Goal: Task Accomplishment & Management: Complete application form

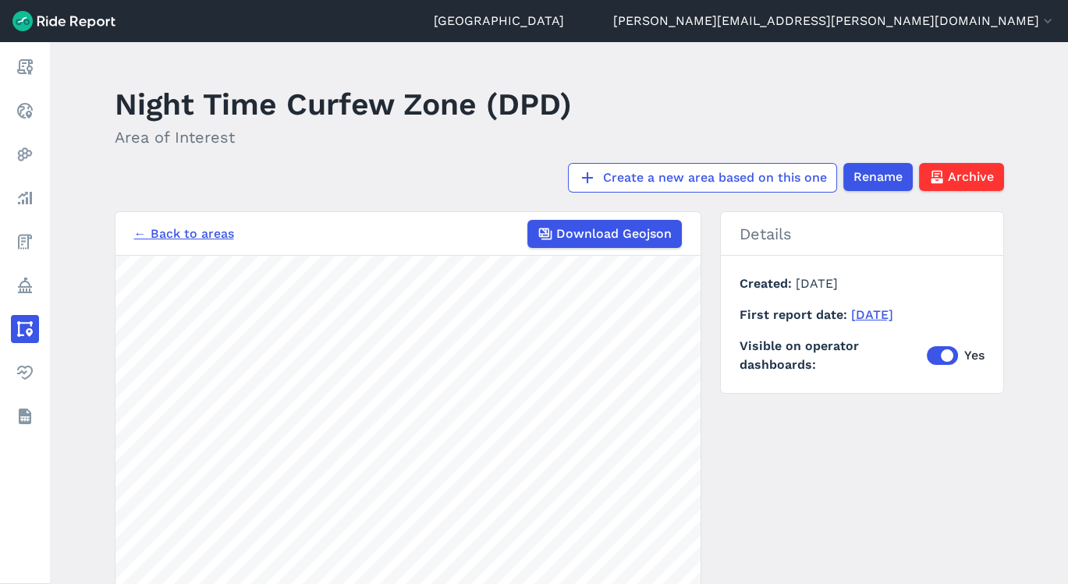
click at [486, 196] on main "Night Time Curfew Zone (DPD) Area of Interest Create a new area based on this o…" at bounding box center [559, 313] width 1018 height 542
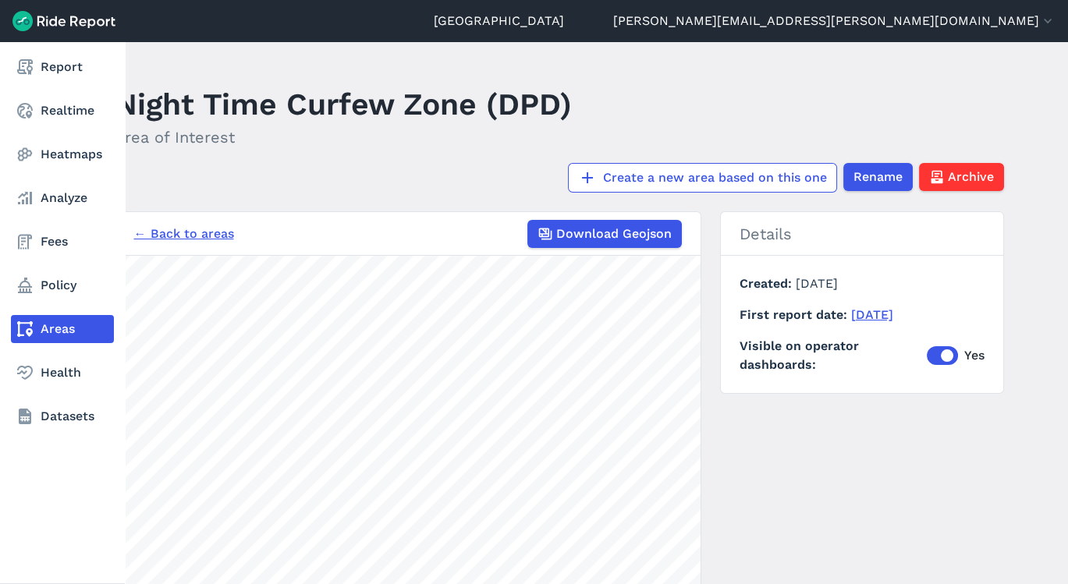
click at [19, 328] on use at bounding box center [25, 329] width 16 height 16
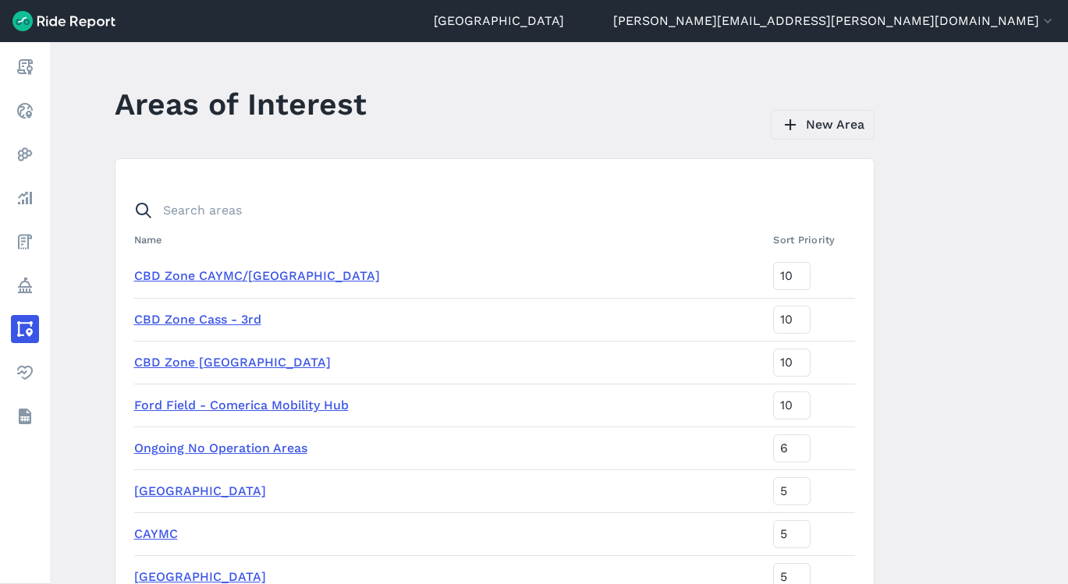
click at [856, 130] on link "New Area" at bounding box center [823, 125] width 104 height 30
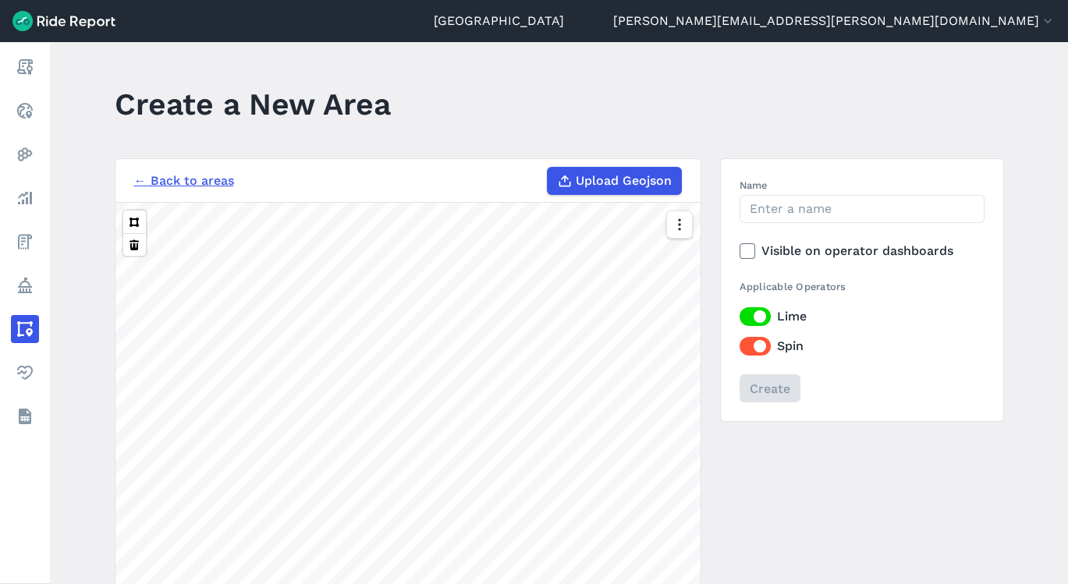
click at [624, 189] on span "Upload Geojson" at bounding box center [624, 181] width 96 height 19
click at [548, 168] on input "Upload Geojson" at bounding box center [547, 167] width 1 height 1
type input "C:\fakepath\Untitled_layer_(1)[1].geojson"
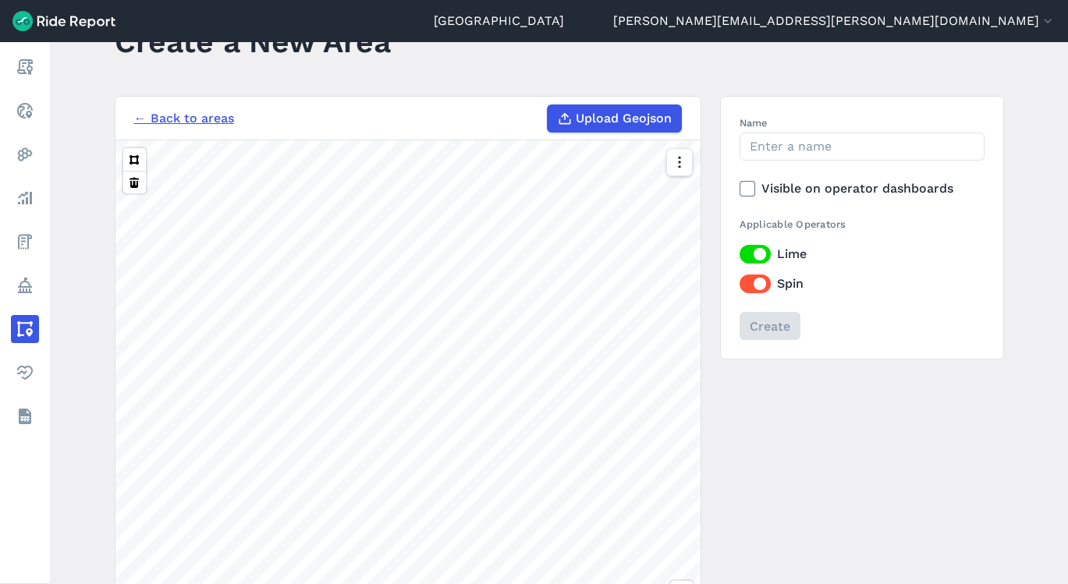
scroll to position [60, 0]
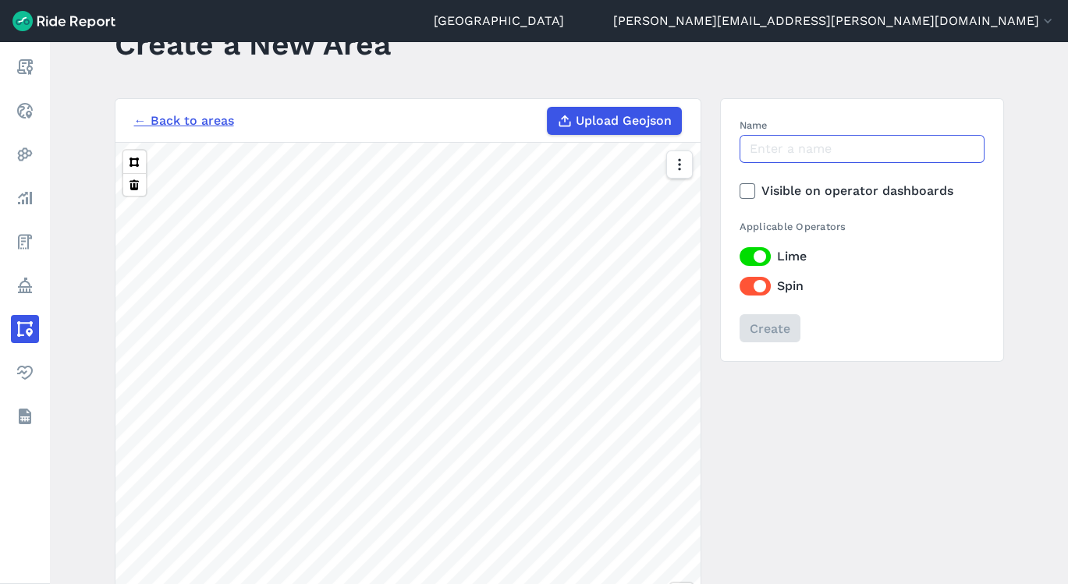
click at [837, 157] on input "Name" at bounding box center [861, 149] width 245 height 28
click at [123, 151] on button at bounding box center [134, 162] width 23 height 23
click at [909, 143] on input "Proposed New HFA #!" at bounding box center [861, 149] width 245 height 28
type input "Proposed New HFA #1"
click at [782, 326] on input "Create" at bounding box center [769, 328] width 61 height 28
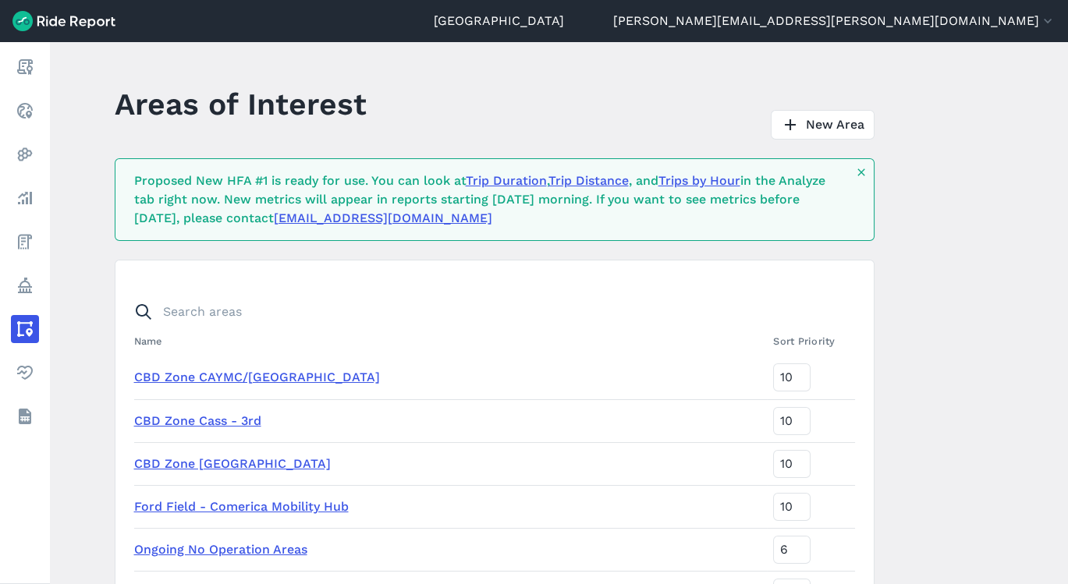
scroll to position [2259, 0]
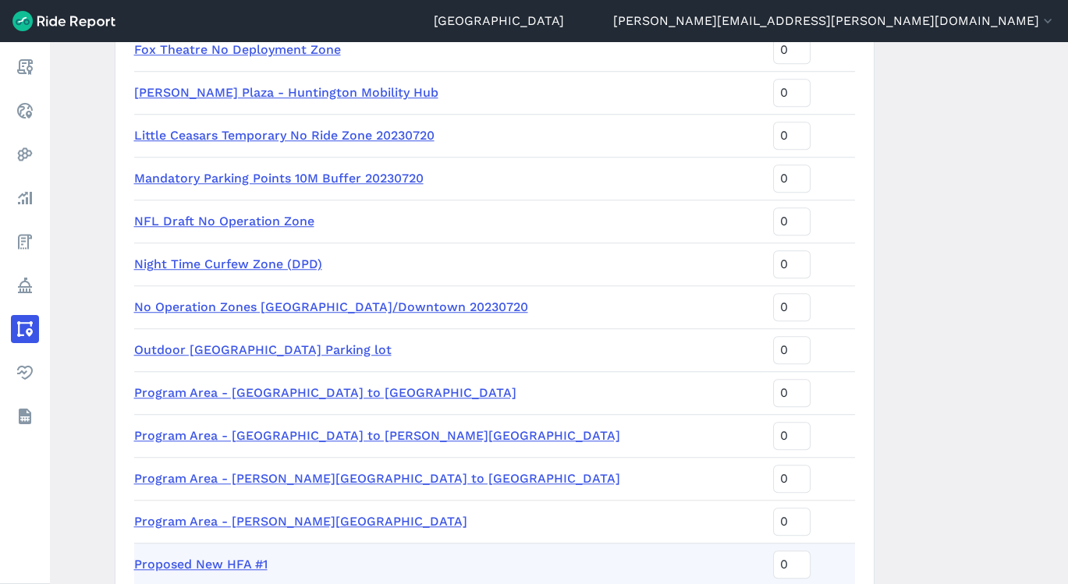
click at [172, 572] on td "Proposed New HFA #1" at bounding box center [450, 564] width 633 height 43
click at [179, 561] on link "Proposed New HFA #1" at bounding box center [200, 564] width 133 height 15
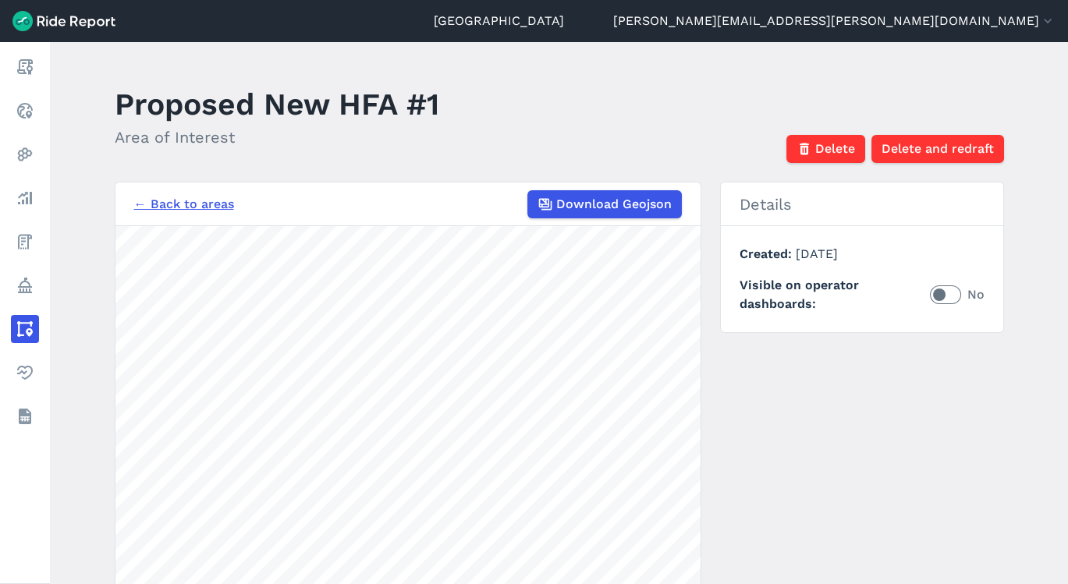
click at [225, 195] on link "← Back to areas" at bounding box center [184, 204] width 100 height 19
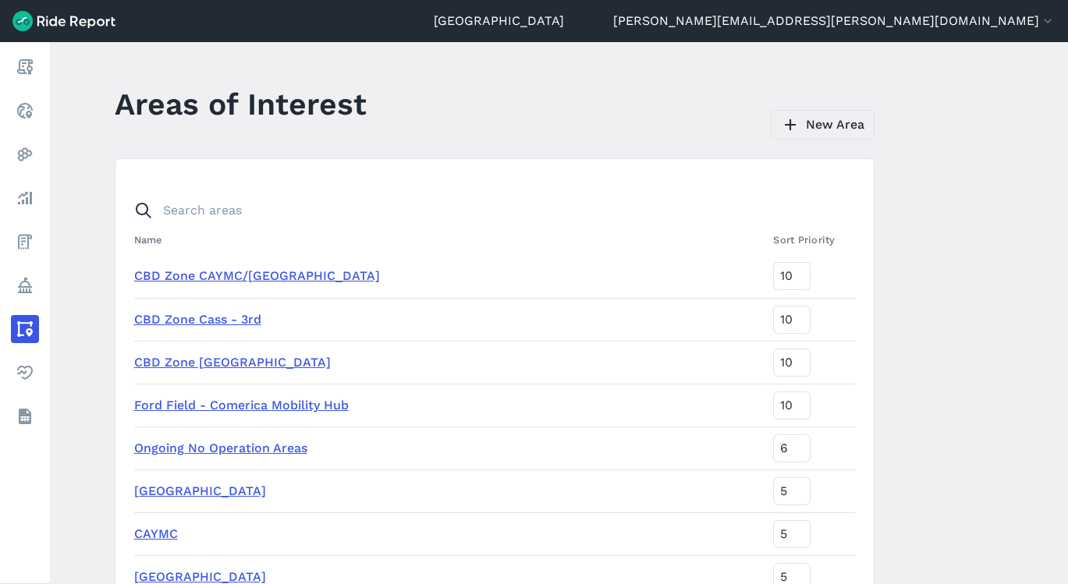
click at [838, 130] on link "New Area" at bounding box center [823, 125] width 104 height 30
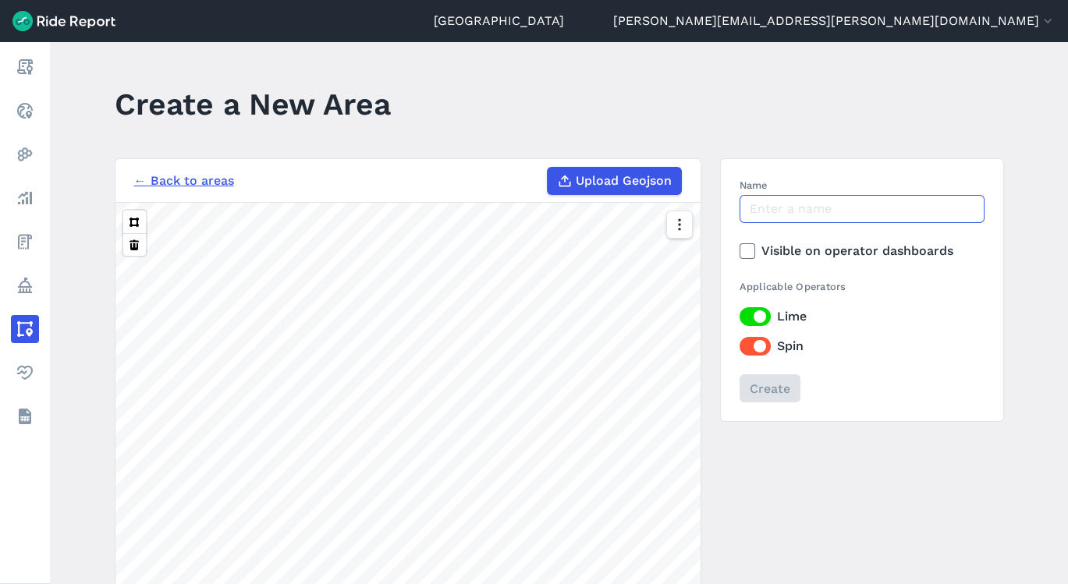
click at [786, 202] on input "Name" at bounding box center [861, 209] width 245 height 28
type input "Proposed"
click at [190, 173] on link "← Back to areas" at bounding box center [184, 181] width 100 height 19
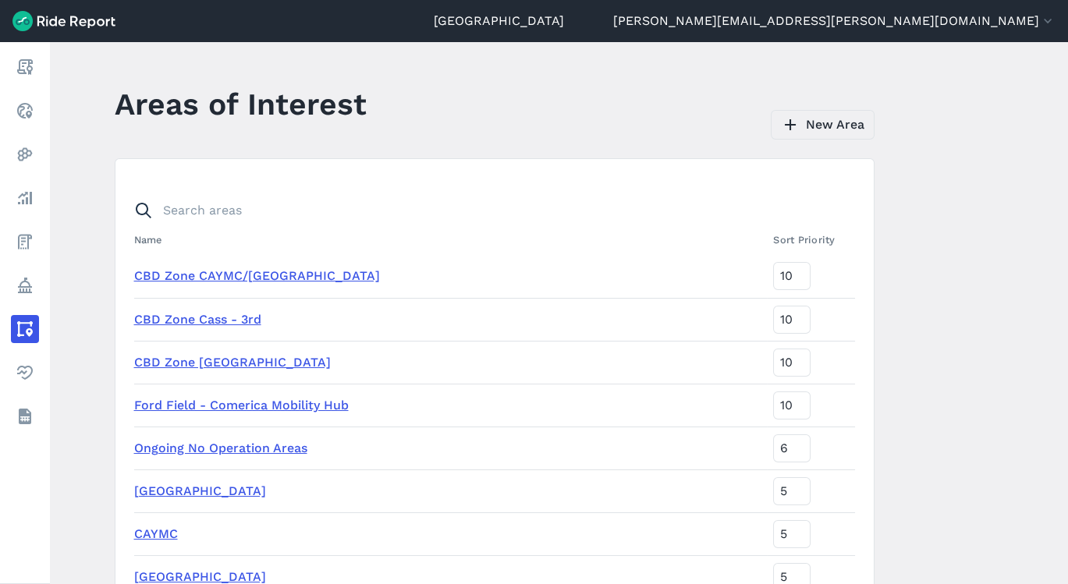
click at [789, 124] on use at bounding box center [790, 124] width 11 height 11
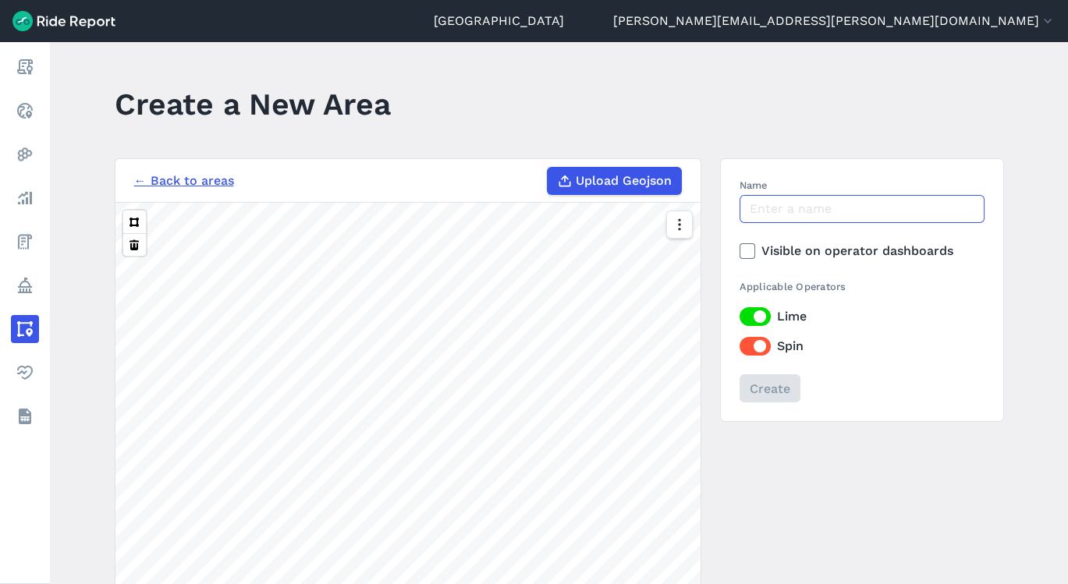
click at [835, 209] on input "Name" at bounding box center [861, 209] width 245 height 28
type input "Proposed New HFA #2"
click at [586, 179] on span "Upload Geojson" at bounding box center [624, 181] width 96 height 19
click at [548, 168] on input "Upload Geojson" at bounding box center [547, 167] width 1 height 1
type input "C:\fakepath\Untitled_layer_(2)[1].geojson"
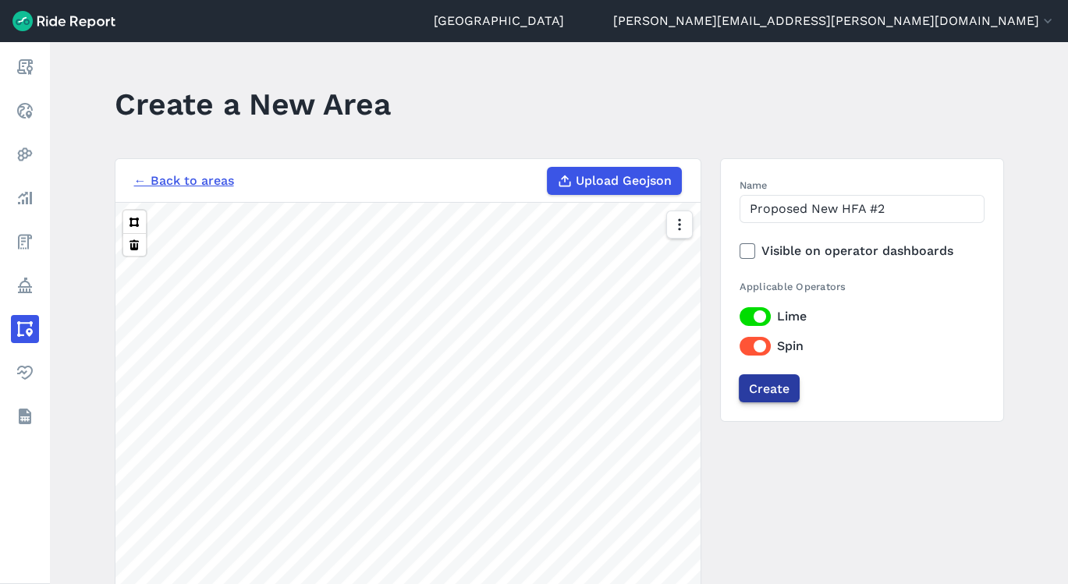
click at [774, 394] on input "Create" at bounding box center [769, 388] width 61 height 28
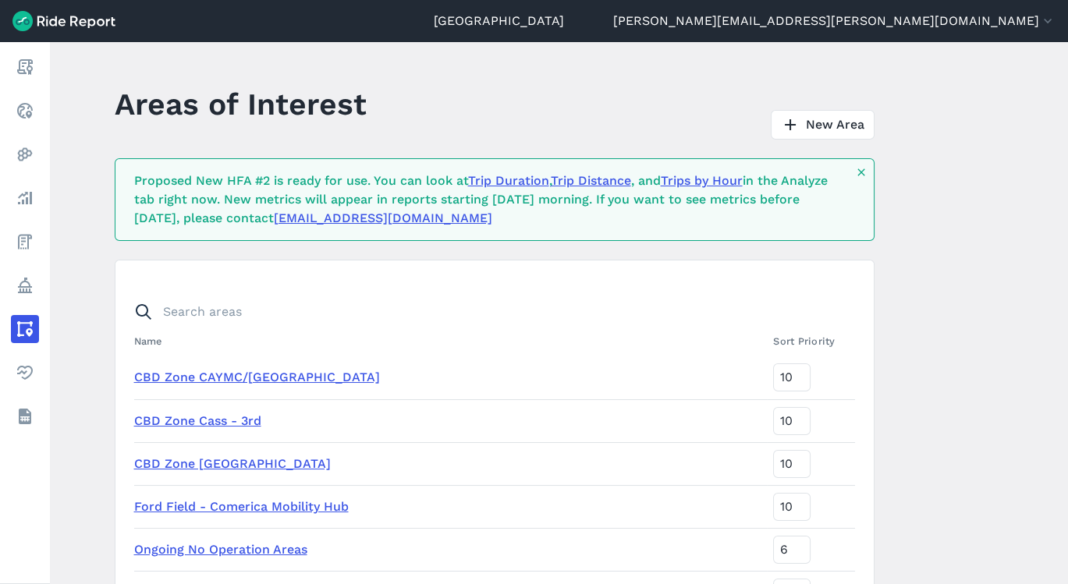
scroll to position [2302, 0]
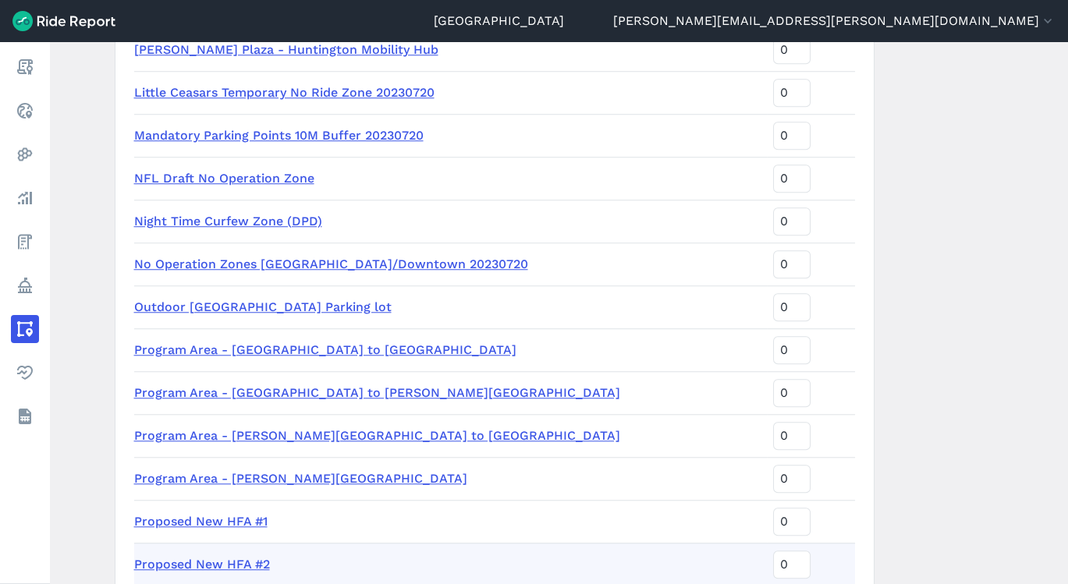
click at [1058, 558] on main "Areas of Interest New Area Proposed New HFA #2 is ready for use. You can look a…" at bounding box center [559, 313] width 1018 height 542
click at [1062, 551] on main "Areas of Interest New Area Proposed New HFA #2 is ready for use. You can look a…" at bounding box center [559, 313] width 1018 height 542
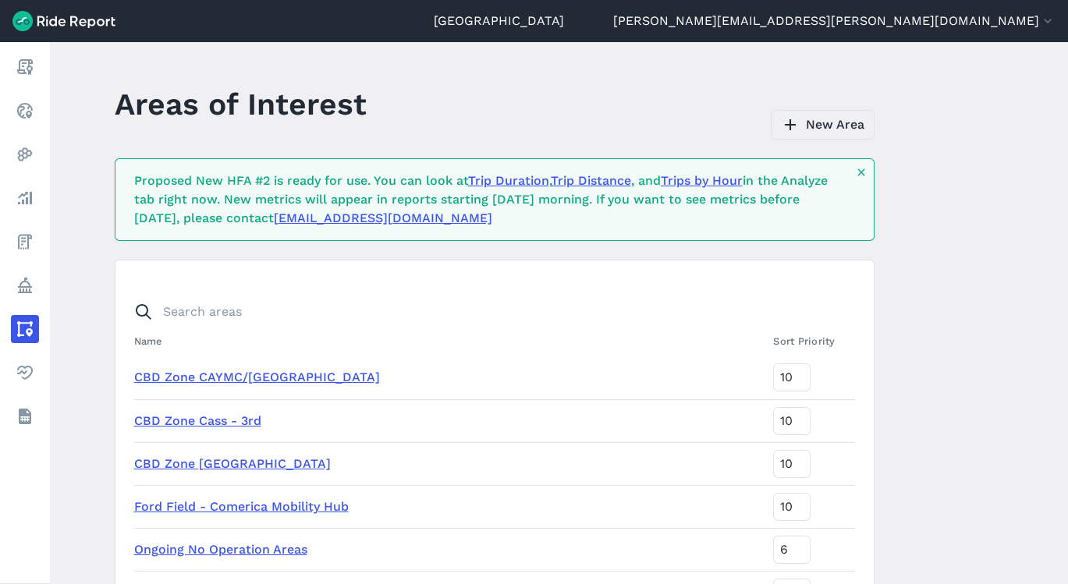
click at [813, 121] on link "New Area" at bounding box center [823, 125] width 104 height 30
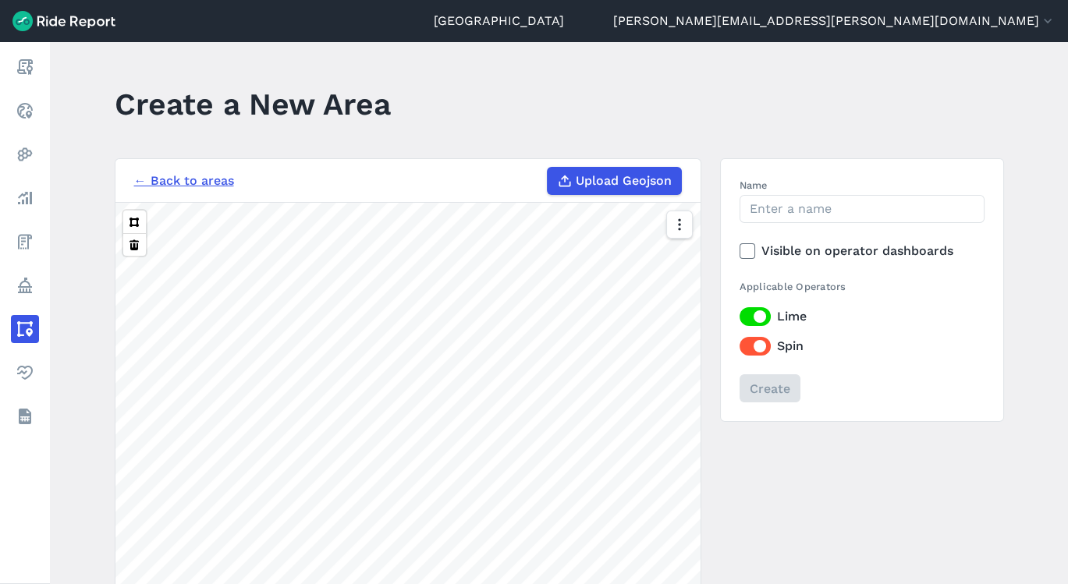
click at [604, 193] on label "Upload Geojson" at bounding box center [614, 181] width 135 height 28
click at [548, 168] on input "Upload Geojson" at bounding box center [547, 167] width 1 height 1
type input "C:\fakepath\Untitled_layer_(3)[1].geojson"
click at [815, 217] on input "Name" at bounding box center [861, 209] width 245 height 28
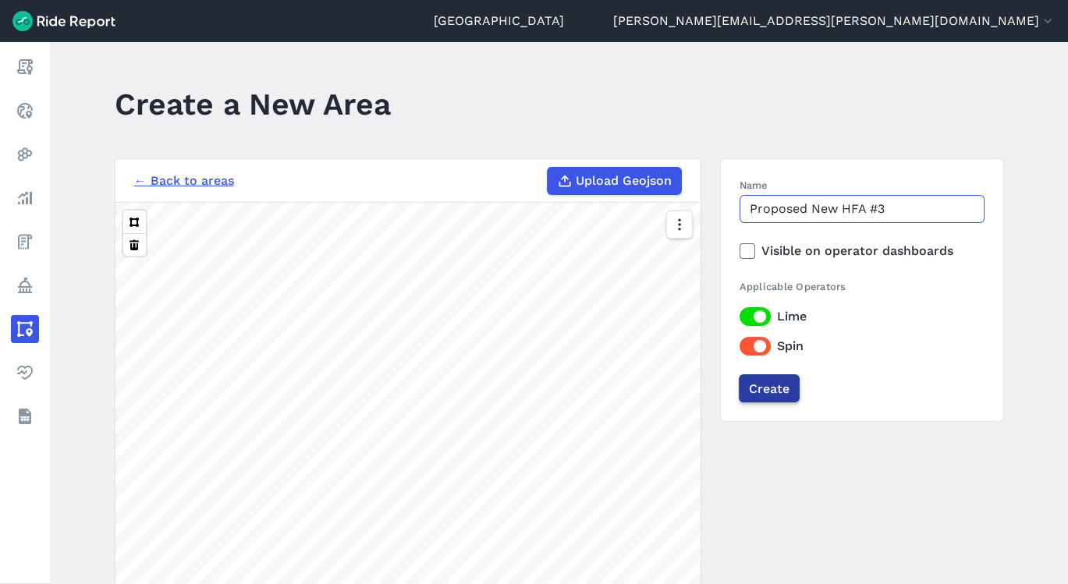
type input "Proposed New HFA #3"
click at [774, 377] on input "Create" at bounding box center [769, 388] width 61 height 28
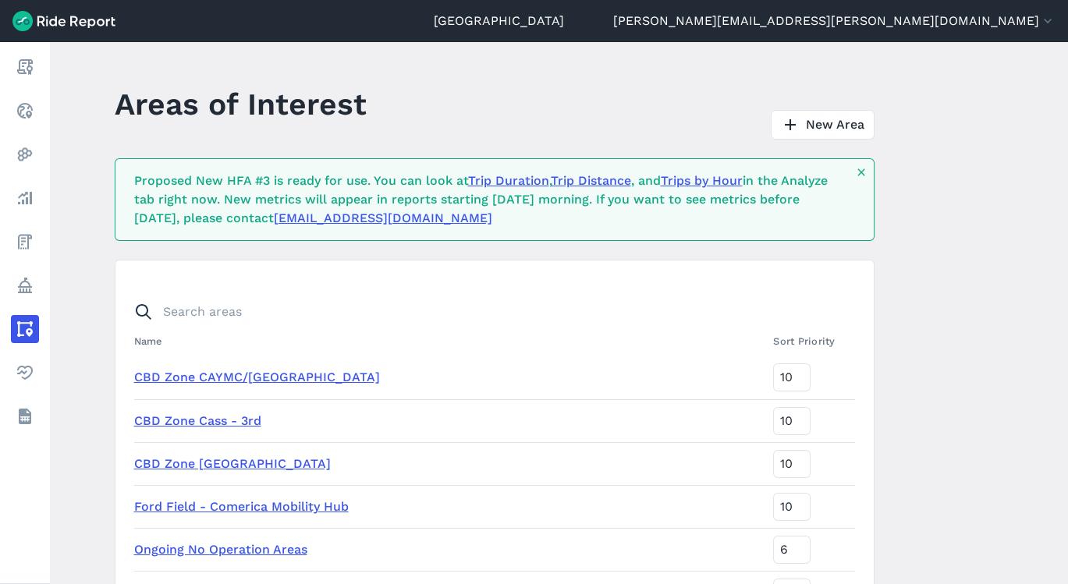
scroll to position [2344, 0]
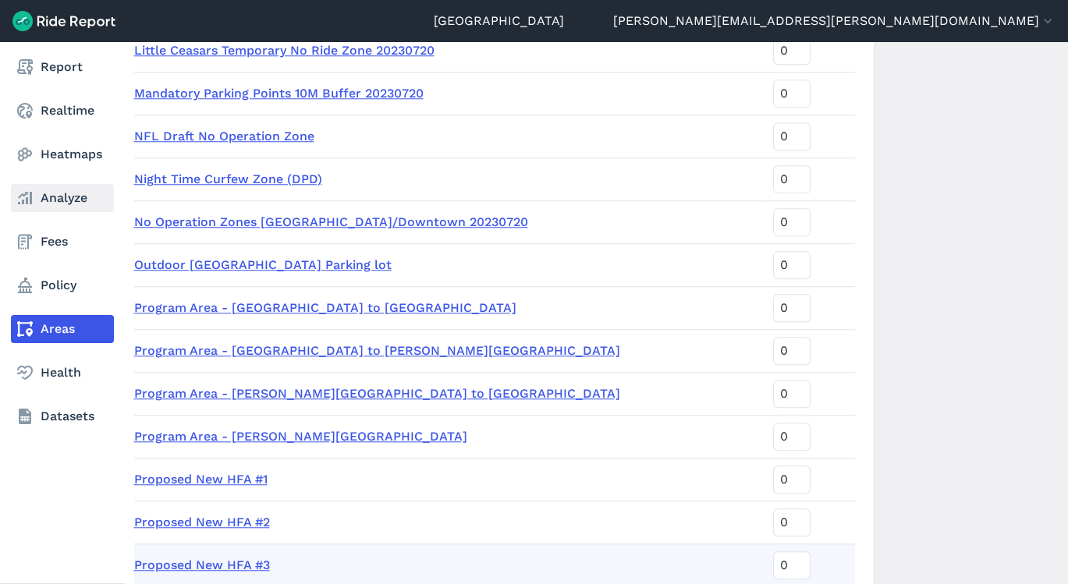
click at [47, 198] on link "Analyze" at bounding box center [62, 198] width 103 height 28
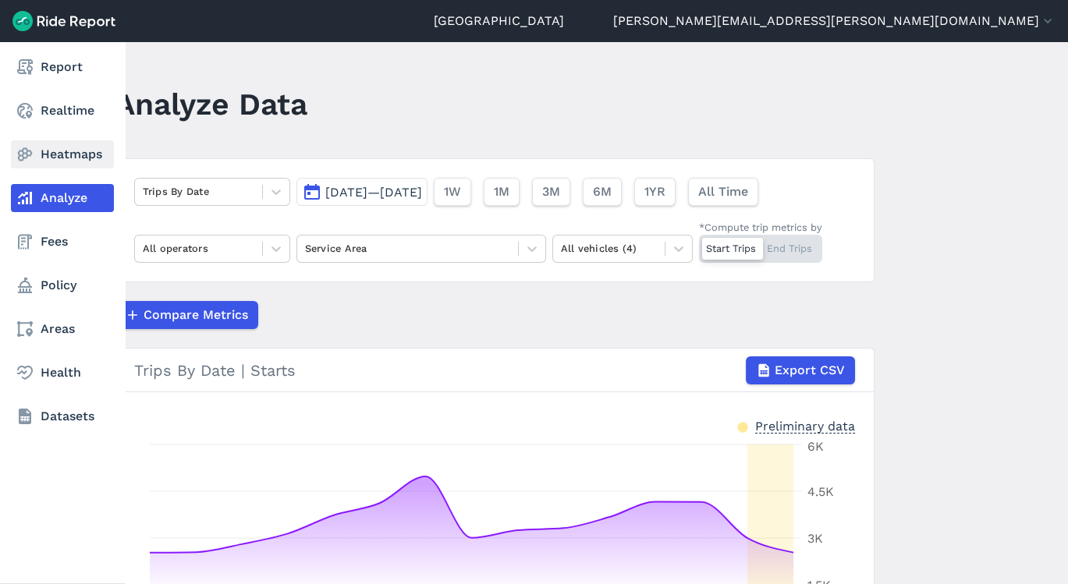
click at [26, 155] on icon at bounding box center [25, 154] width 19 height 19
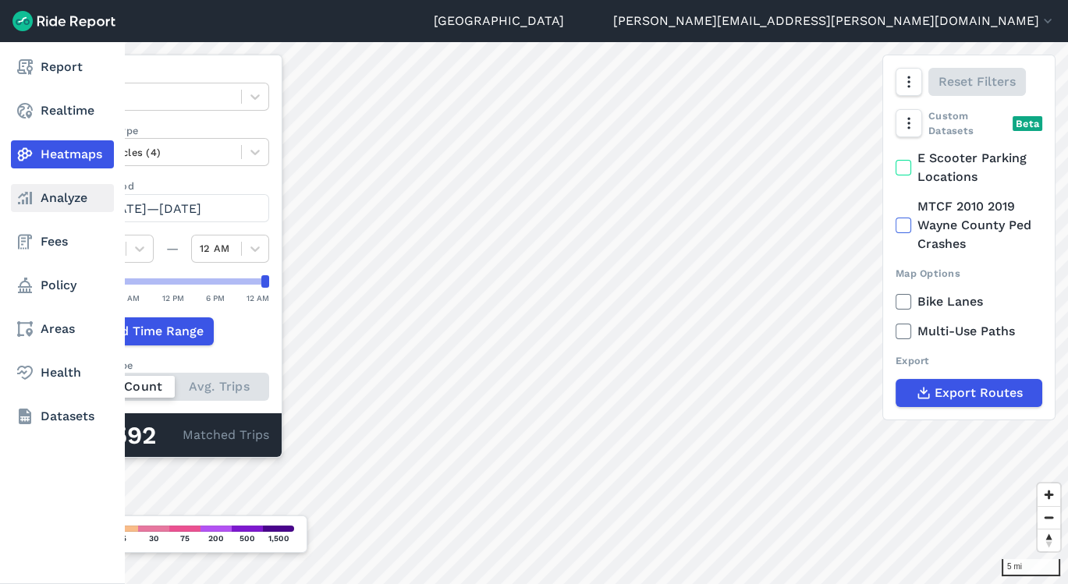
click at [53, 201] on link "Analyze" at bounding box center [62, 198] width 103 height 28
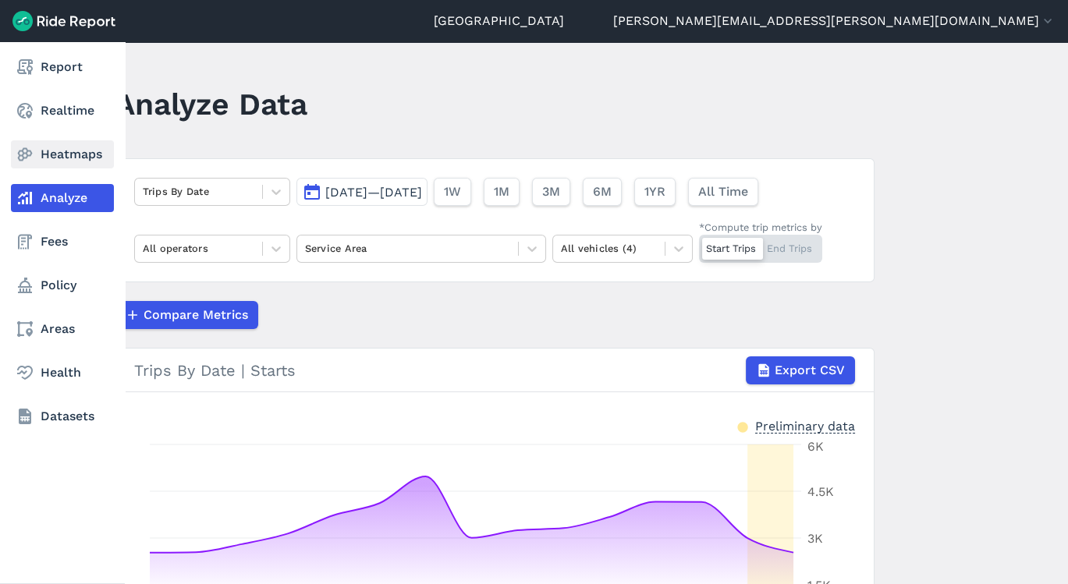
click at [55, 145] on link "Heatmaps" at bounding box center [62, 154] width 103 height 28
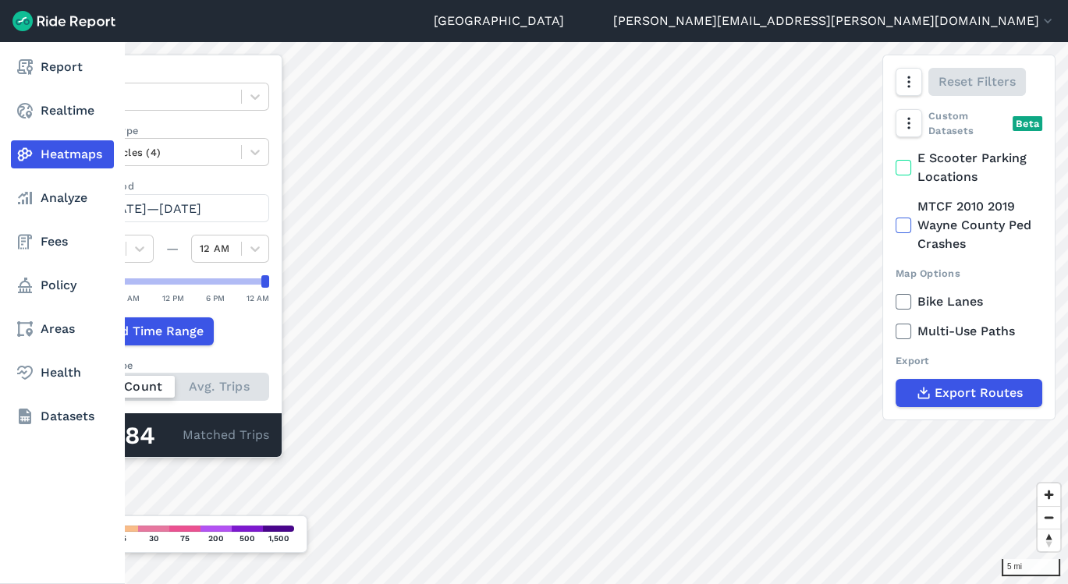
click at [70, 44] on nav "Report Realtime Heatmaps Analyze Fees Policy Areas Health Datasets" at bounding box center [62, 241] width 125 height 399
click at [66, 63] on link "Report" at bounding box center [62, 67] width 103 height 28
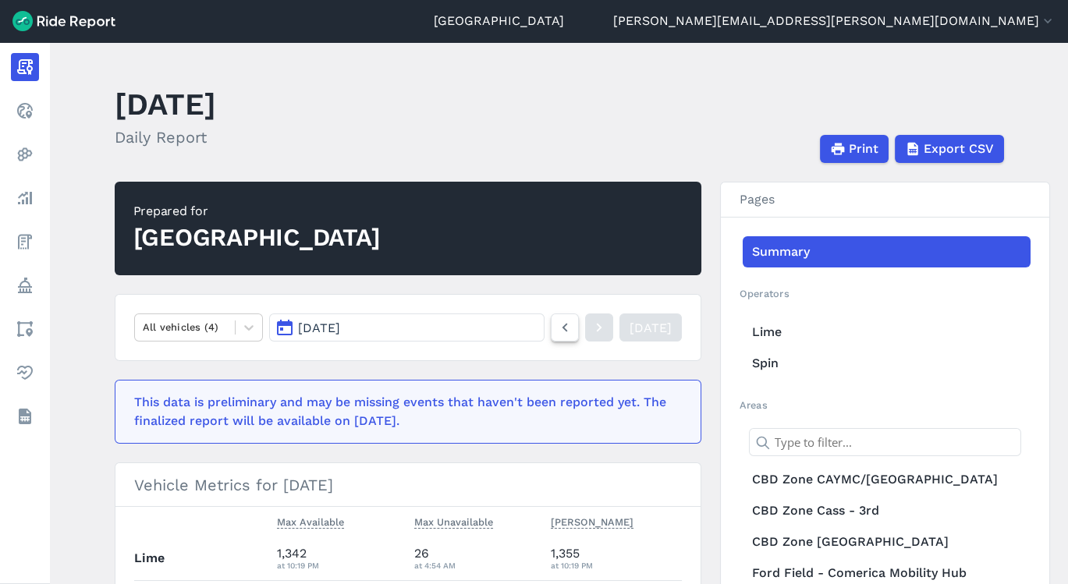
click at [556, 325] on icon at bounding box center [564, 327] width 17 height 19
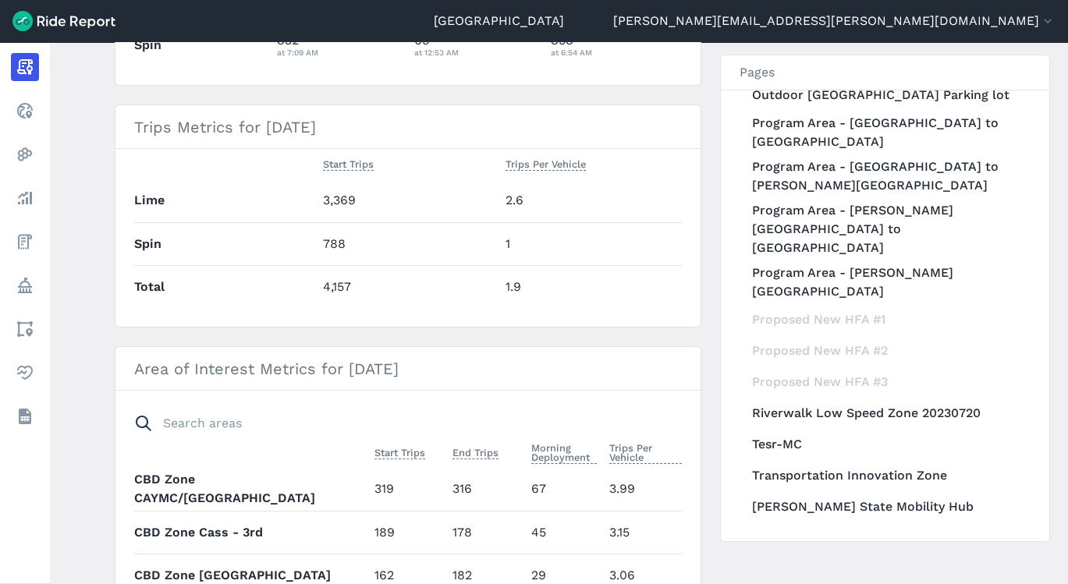
scroll to position [2085, 0]
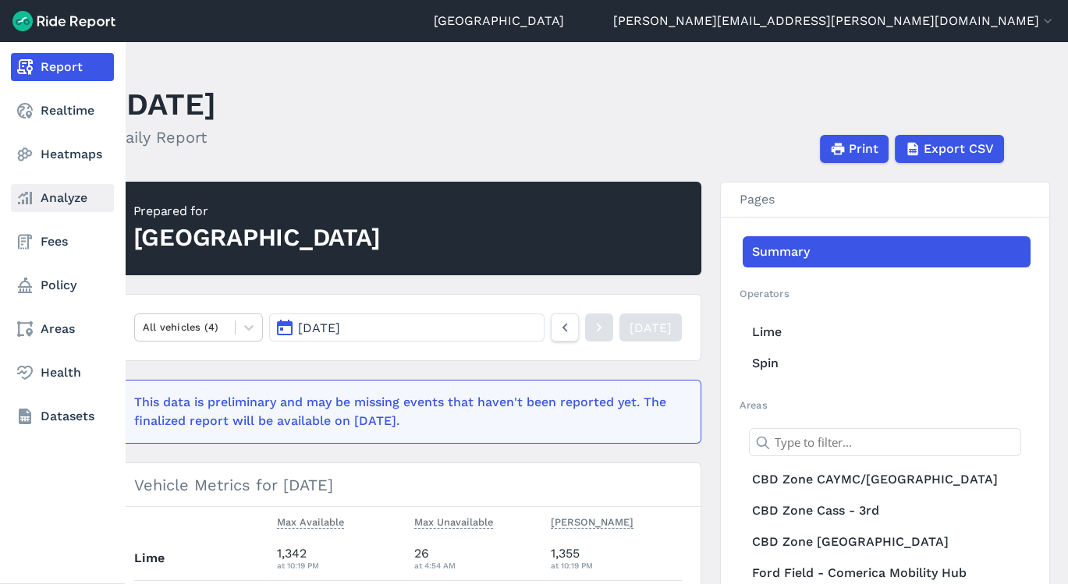
click at [61, 204] on link "Analyze" at bounding box center [62, 198] width 103 height 28
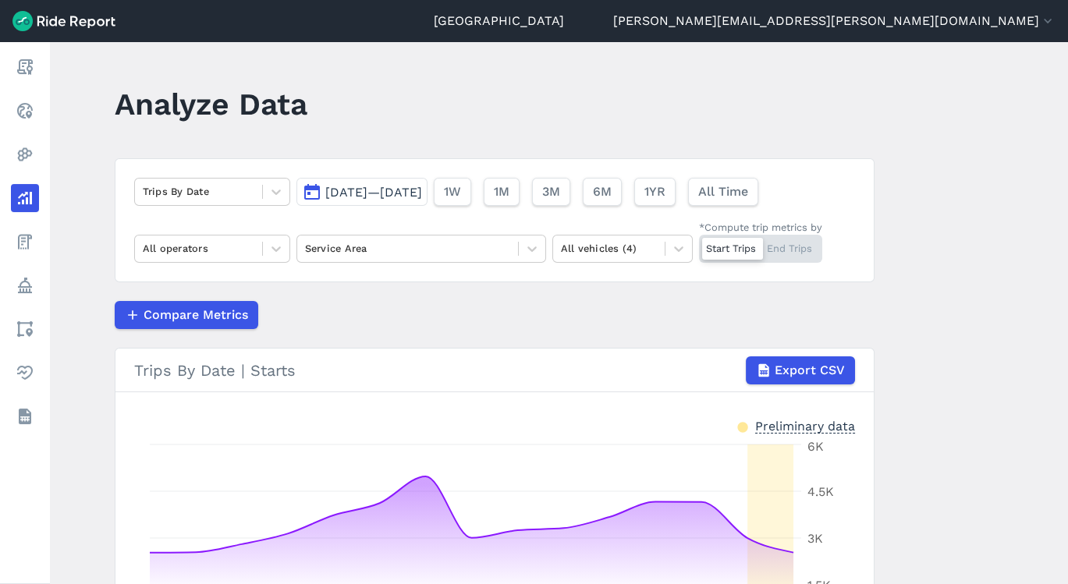
click at [427, 187] on button "[DATE]—[DATE]" at bounding box center [361, 192] width 131 height 28
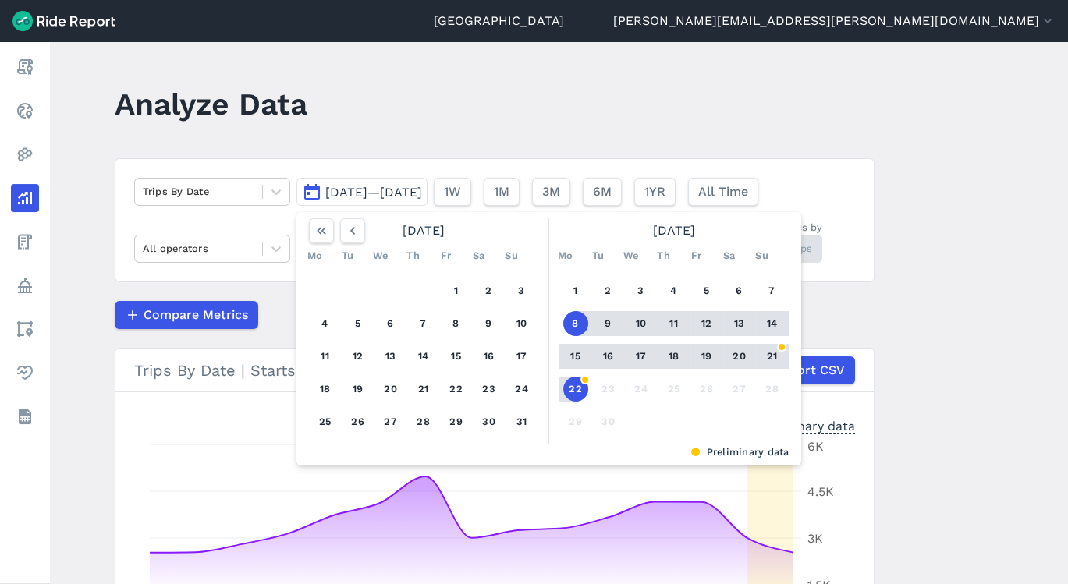
click at [702, 352] on button "19" at bounding box center [706, 356] width 25 height 25
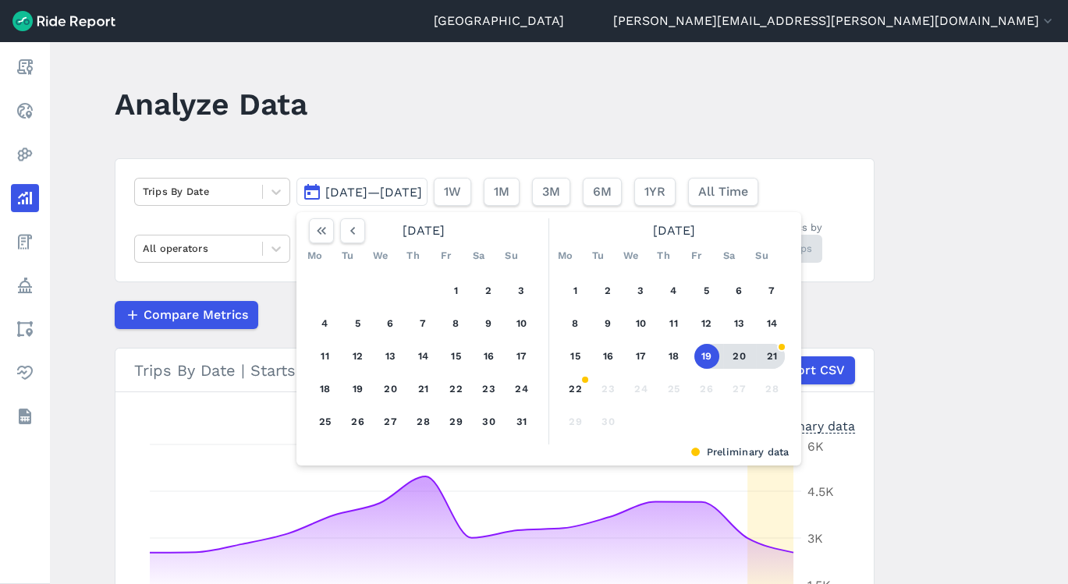
click at [774, 356] on button "21" at bounding box center [772, 356] width 25 height 25
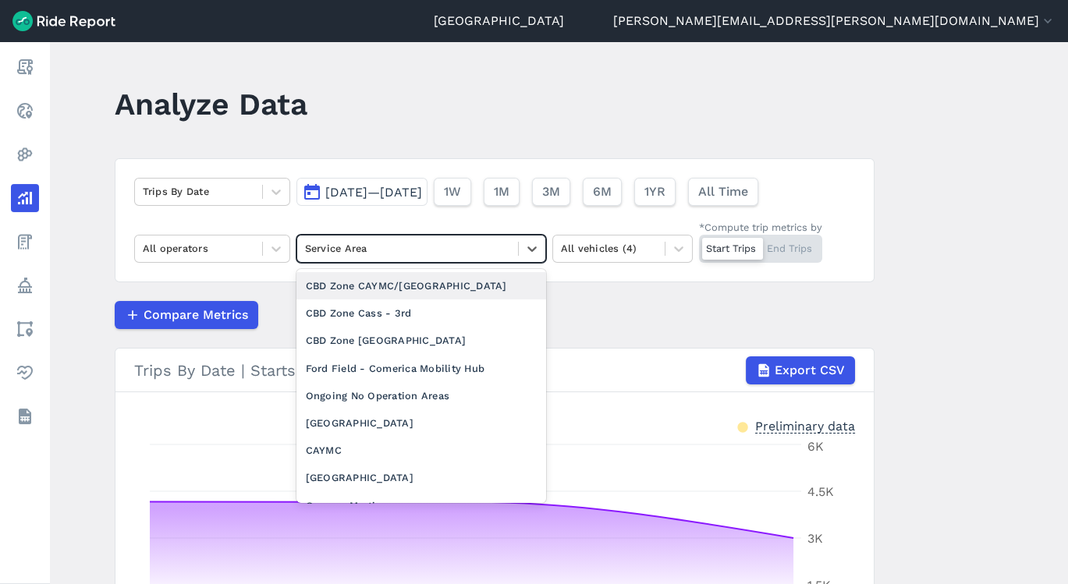
click at [395, 253] on div at bounding box center [407, 248] width 205 height 18
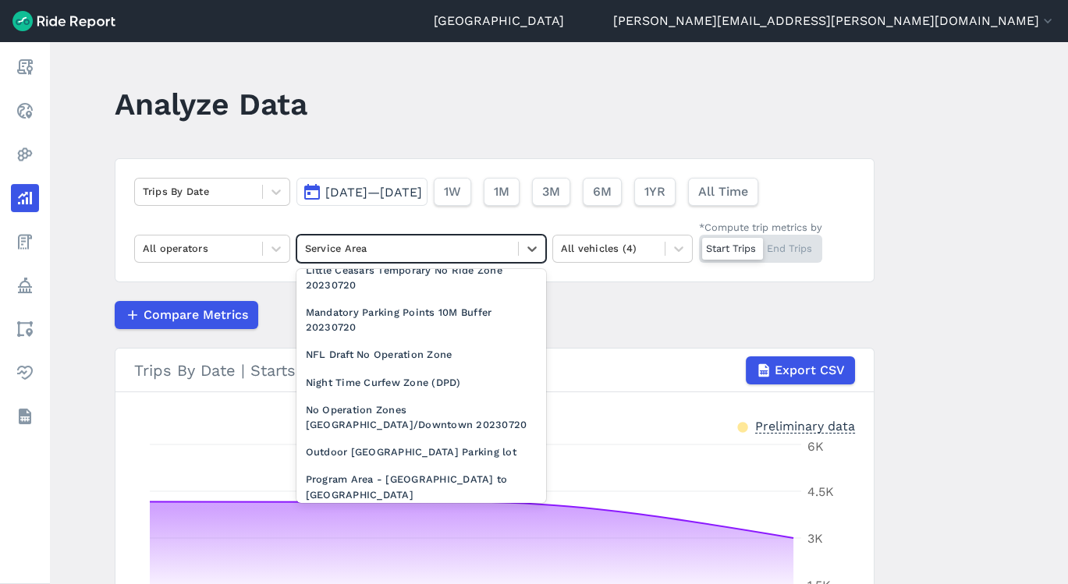
scroll to position [1370, 0]
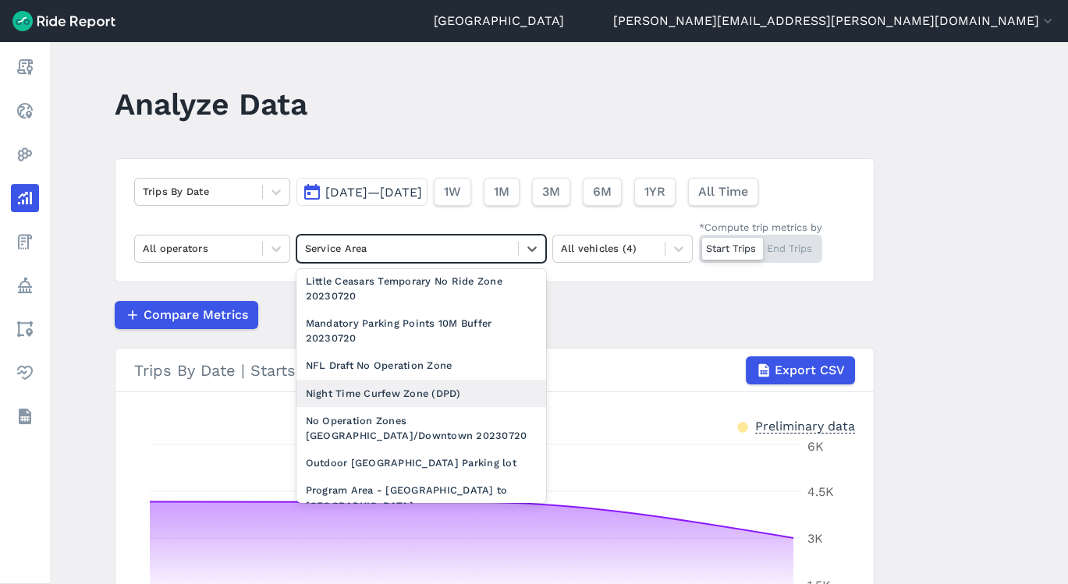
click at [461, 396] on div "Night Time Curfew Zone (DPD)" at bounding box center [421, 393] width 250 height 27
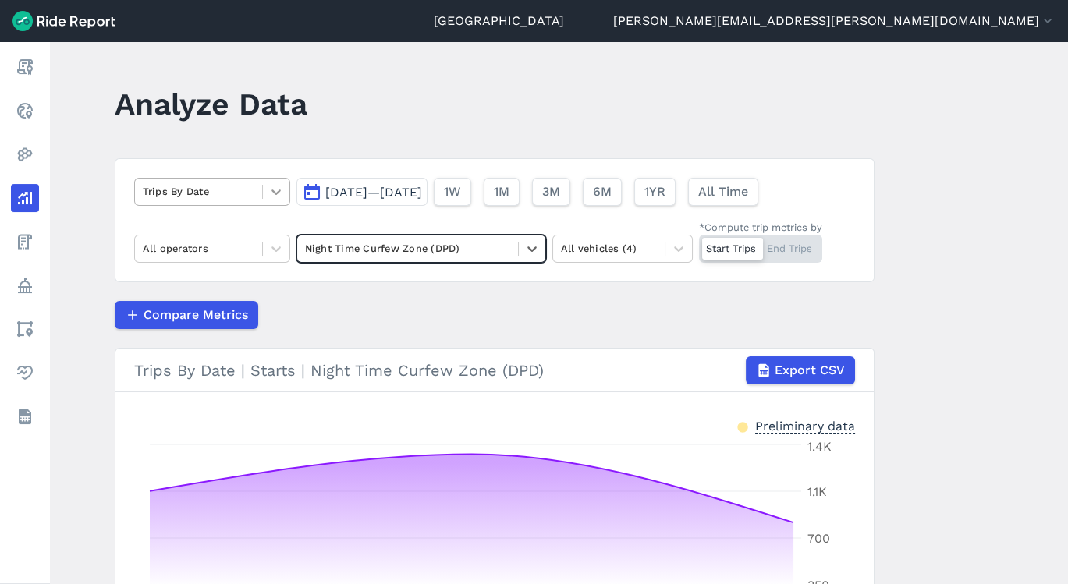
click at [286, 199] on div at bounding box center [276, 192] width 27 height 27
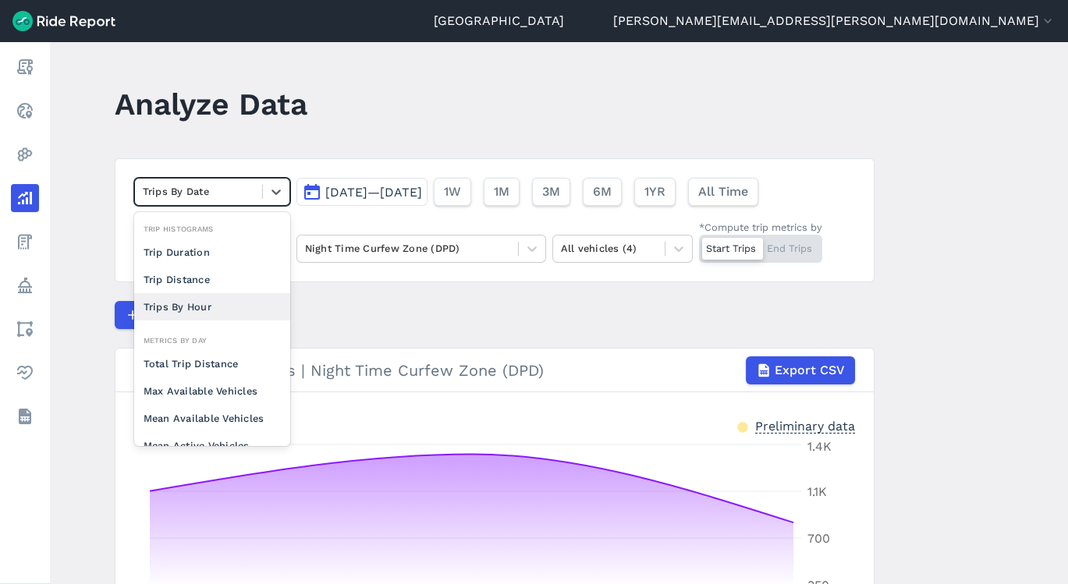
click at [196, 316] on div "Trips By Hour" at bounding box center [212, 306] width 156 height 27
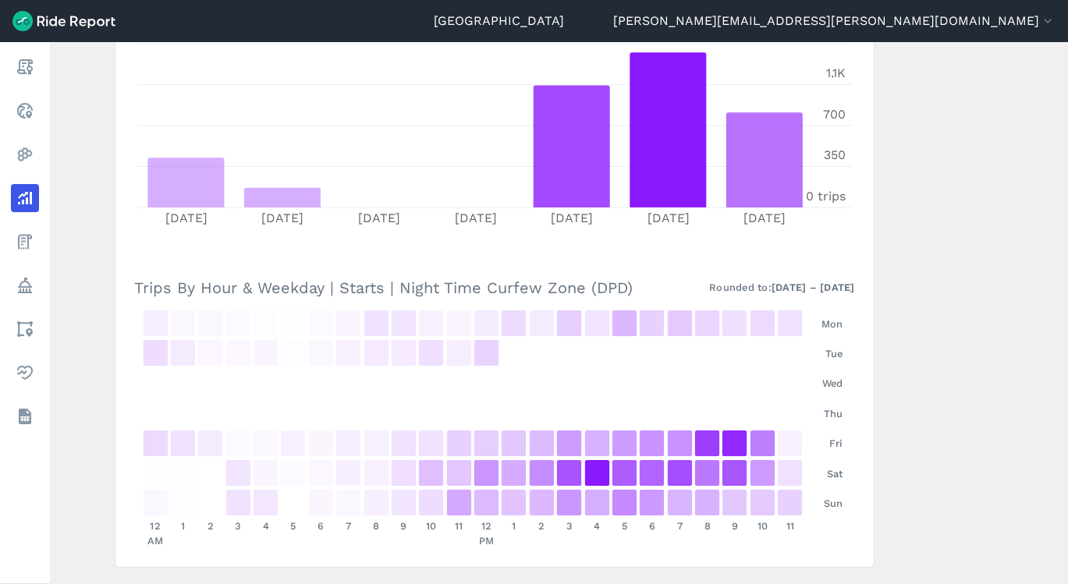
scroll to position [673, 0]
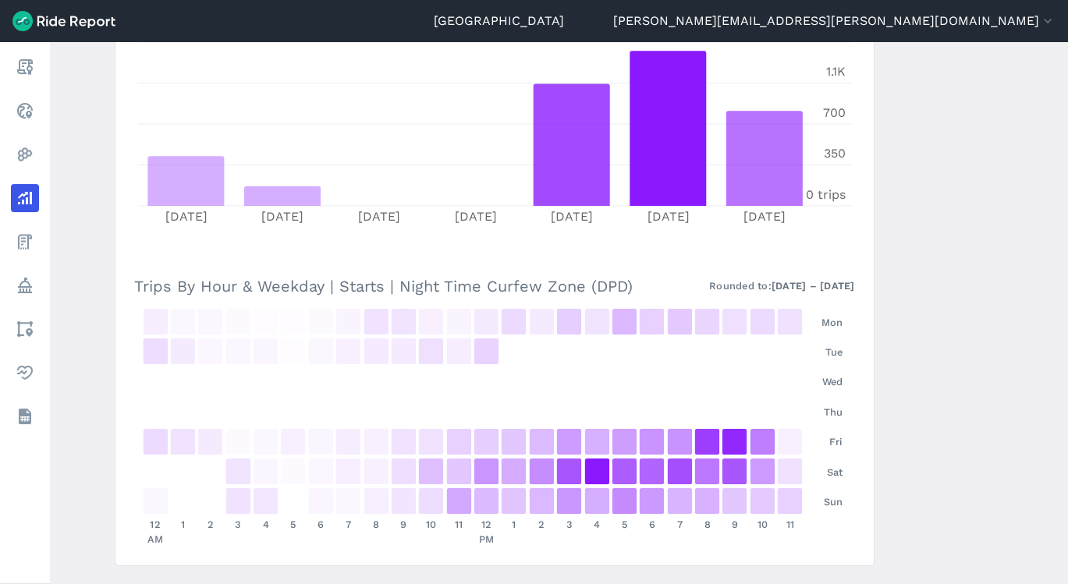
click at [1058, 236] on main "Analyze Data Trips By Hour [DATE]—[DATE] 1W 1M 3M 6M 1YR All Time All operators…" at bounding box center [559, 313] width 1018 height 542
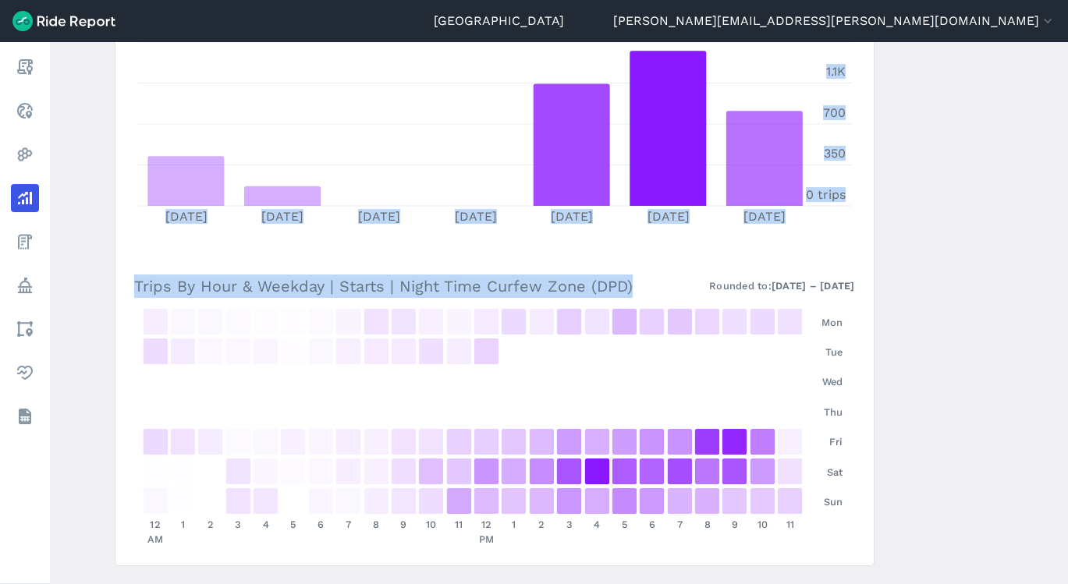
drag, startPoint x: 1055, startPoint y: 247, endPoint x: 1055, endPoint y: 220, distance: 27.3
click at [1055, 220] on main "Analyze Data Trips By Hour [DATE]—[DATE] 1W 1M 3M 6M 1YR All Time All operators…" at bounding box center [559, 313] width 1018 height 542
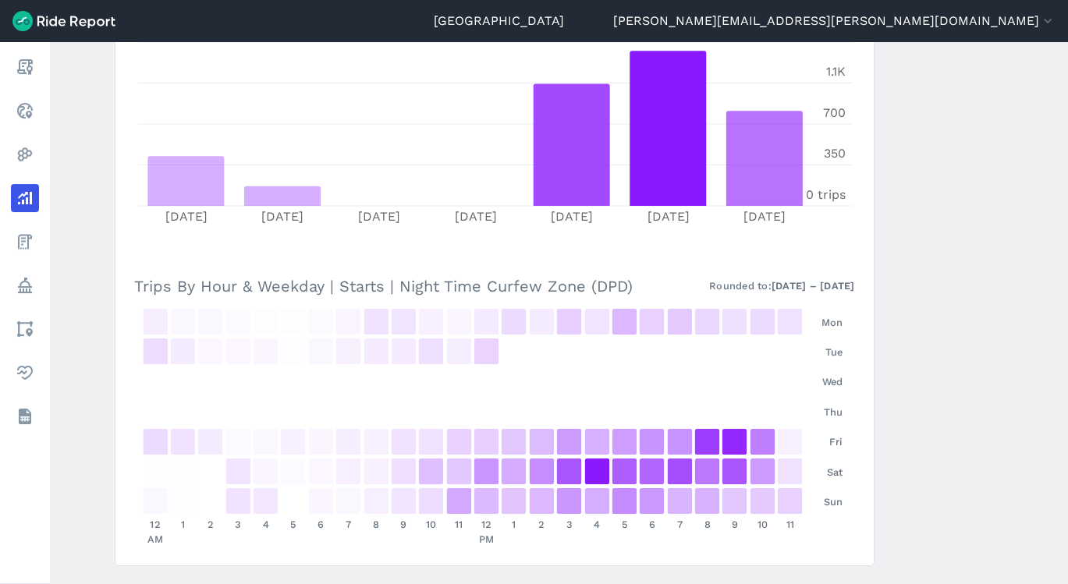
drag, startPoint x: 1055, startPoint y: 220, endPoint x: 1049, endPoint y: 238, distance: 19.0
click at [1049, 238] on main "Analyze Data Trips By Hour [DATE]—[DATE] 1W 1M 3M 6M 1YR All Time All operators…" at bounding box center [559, 313] width 1018 height 542
click at [1061, 315] on main "Analyze Data Trips By Hour [DATE]—[DATE] 1W 1M 3M 6M 1YR All Time All operators…" at bounding box center [559, 313] width 1018 height 542
click at [1061, 314] on main "Analyze Data Trips By Hour [DATE]—[DATE] 1W 1M 3M 6M 1YR All Time All operators…" at bounding box center [559, 313] width 1018 height 542
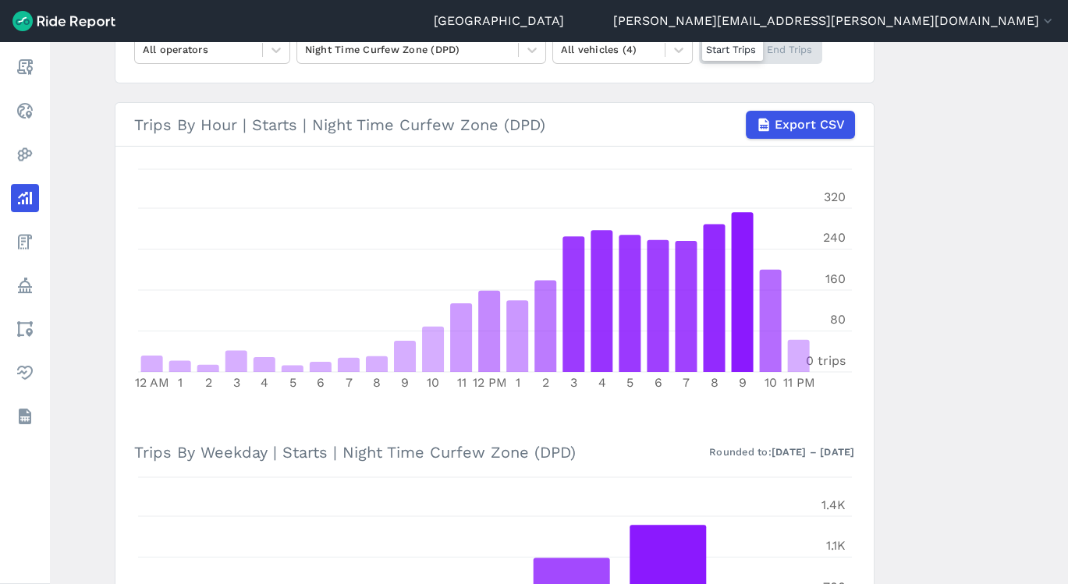
scroll to position [92, 0]
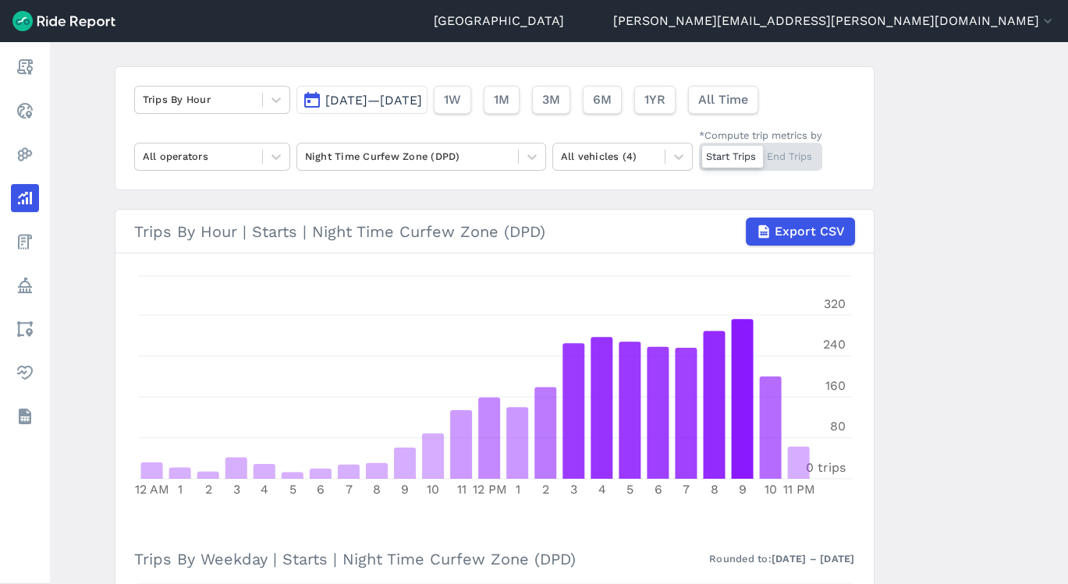
click at [532, 171] on div "Trips By Hour [DATE]—[DATE] 1W 1M 3M 6M 1YR All Time All operators Night Time C…" at bounding box center [495, 128] width 760 height 124
click at [228, 154] on div at bounding box center [199, 156] width 112 height 18
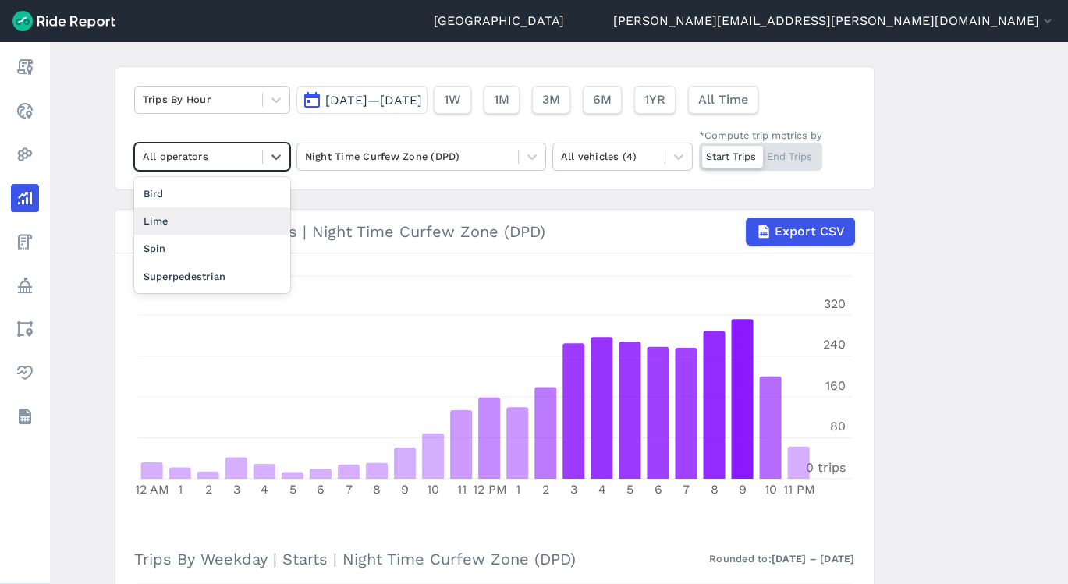
click at [199, 228] on div "Lime" at bounding box center [212, 220] width 156 height 27
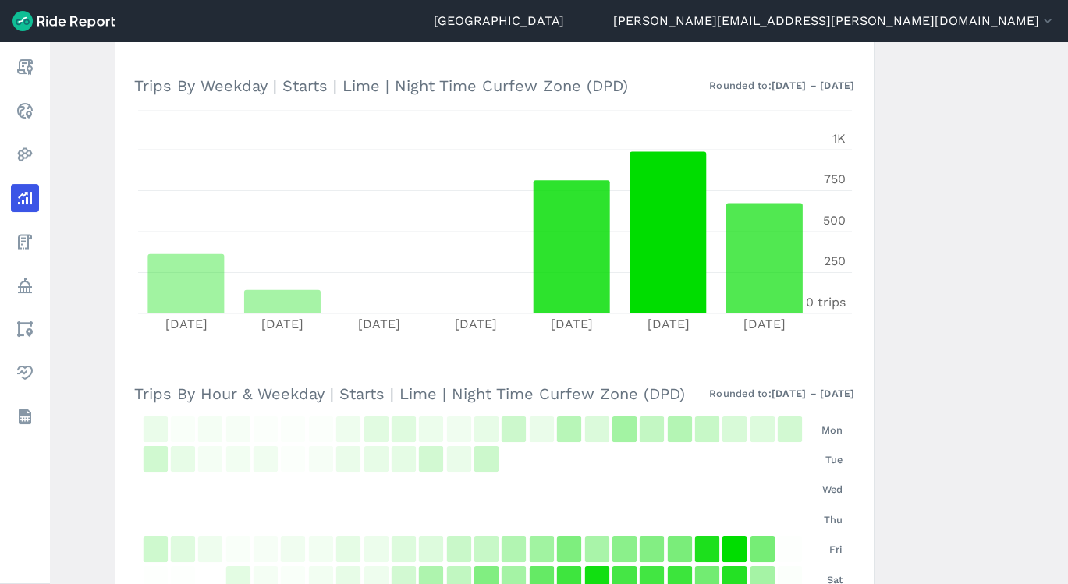
scroll to position [714, 0]
